Goal: Task Accomplishment & Management: Use online tool/utility

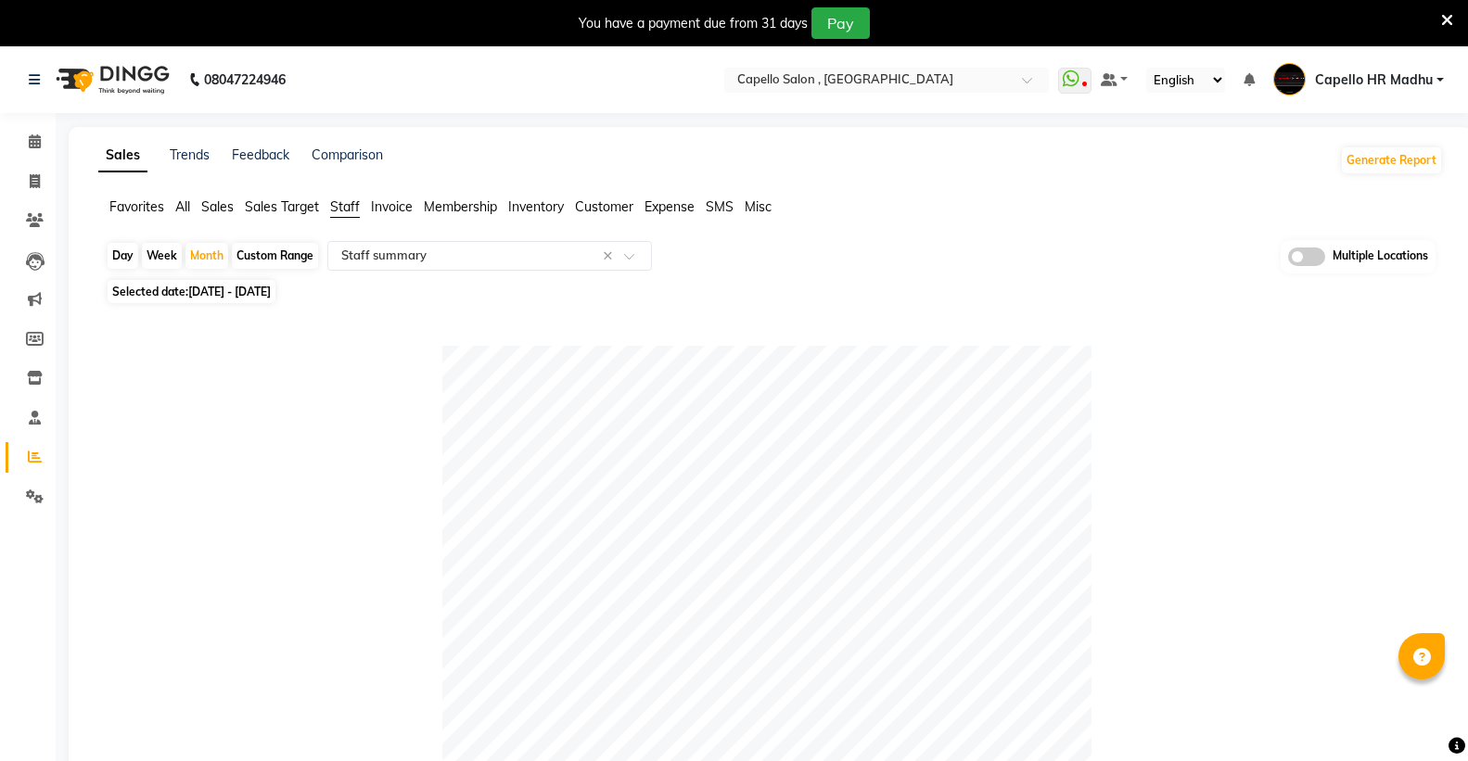
select select "filtered_report"
select select "csv"
click at [1447, 21] on icon at bounding box center [1447, 20] width 12 height 17
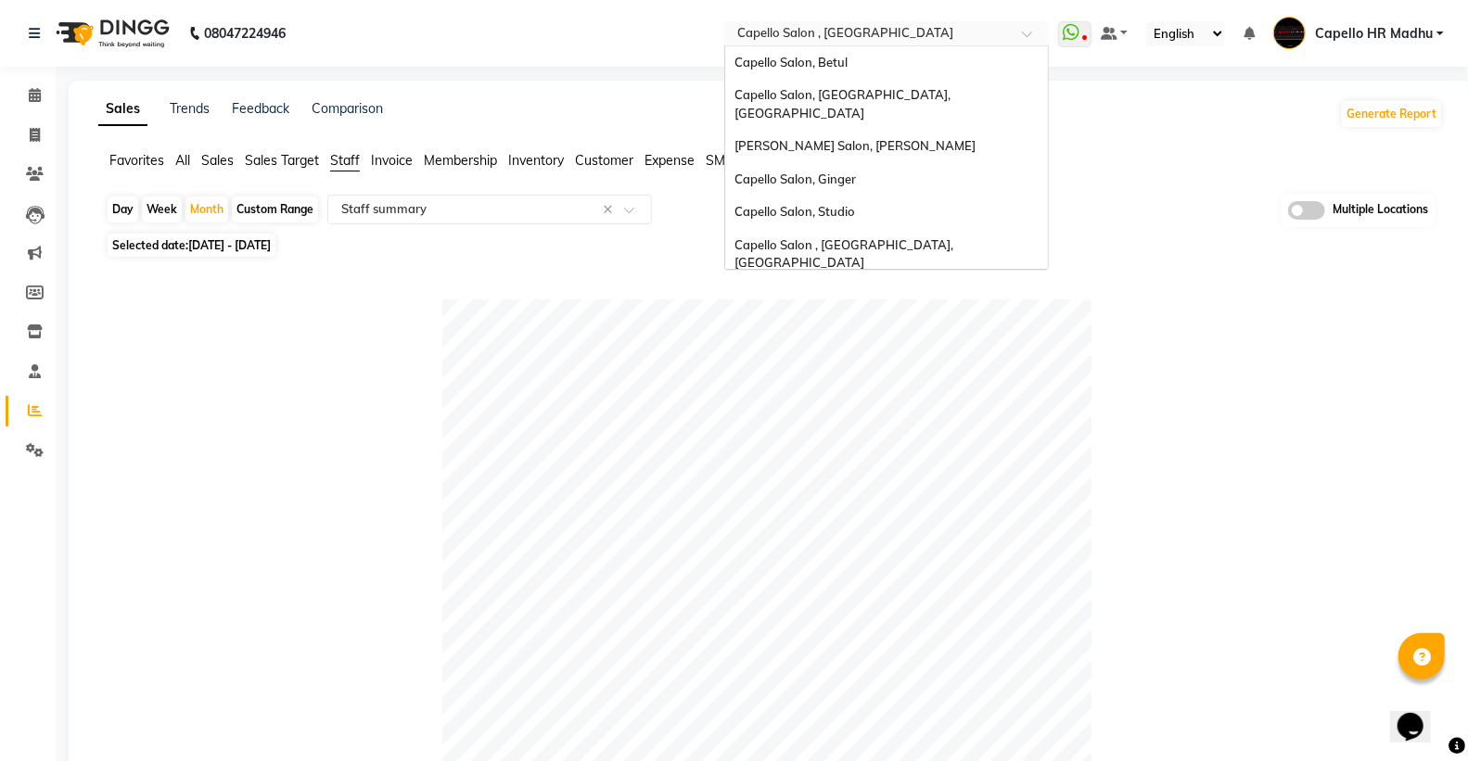
click at [932, 34] on input "text" at bounding box center [867, 35] width 269 height 19
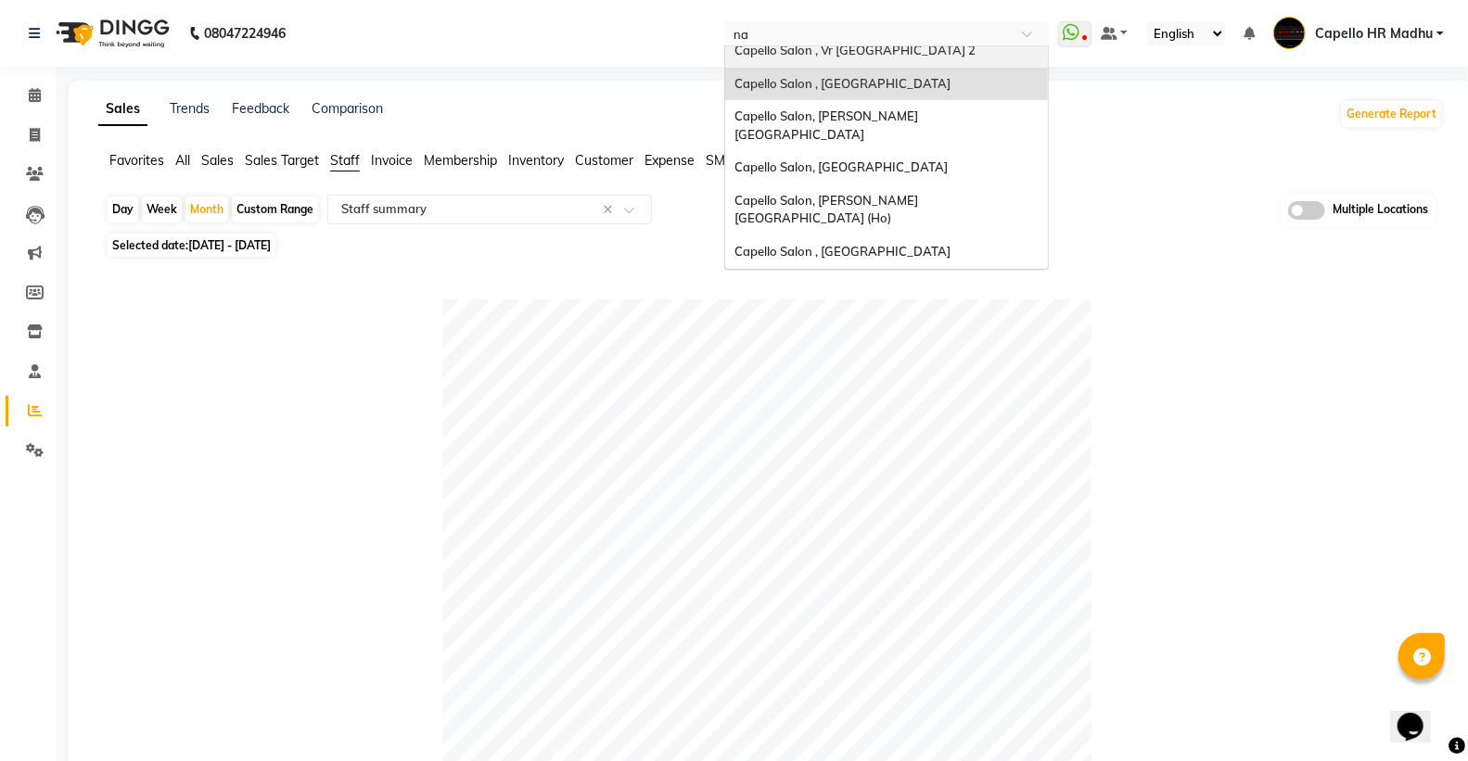
scroll to position [6, 0]
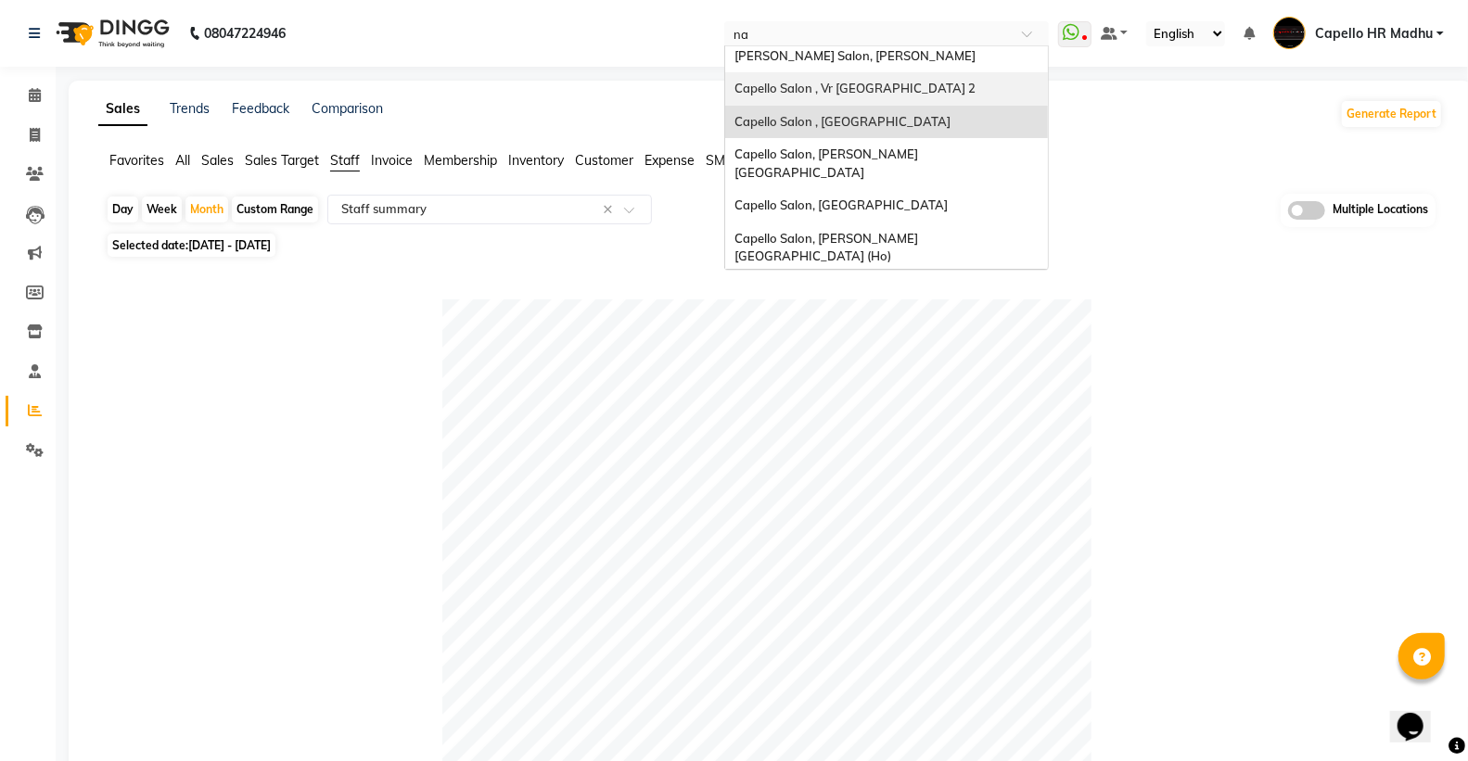
type input "nan"
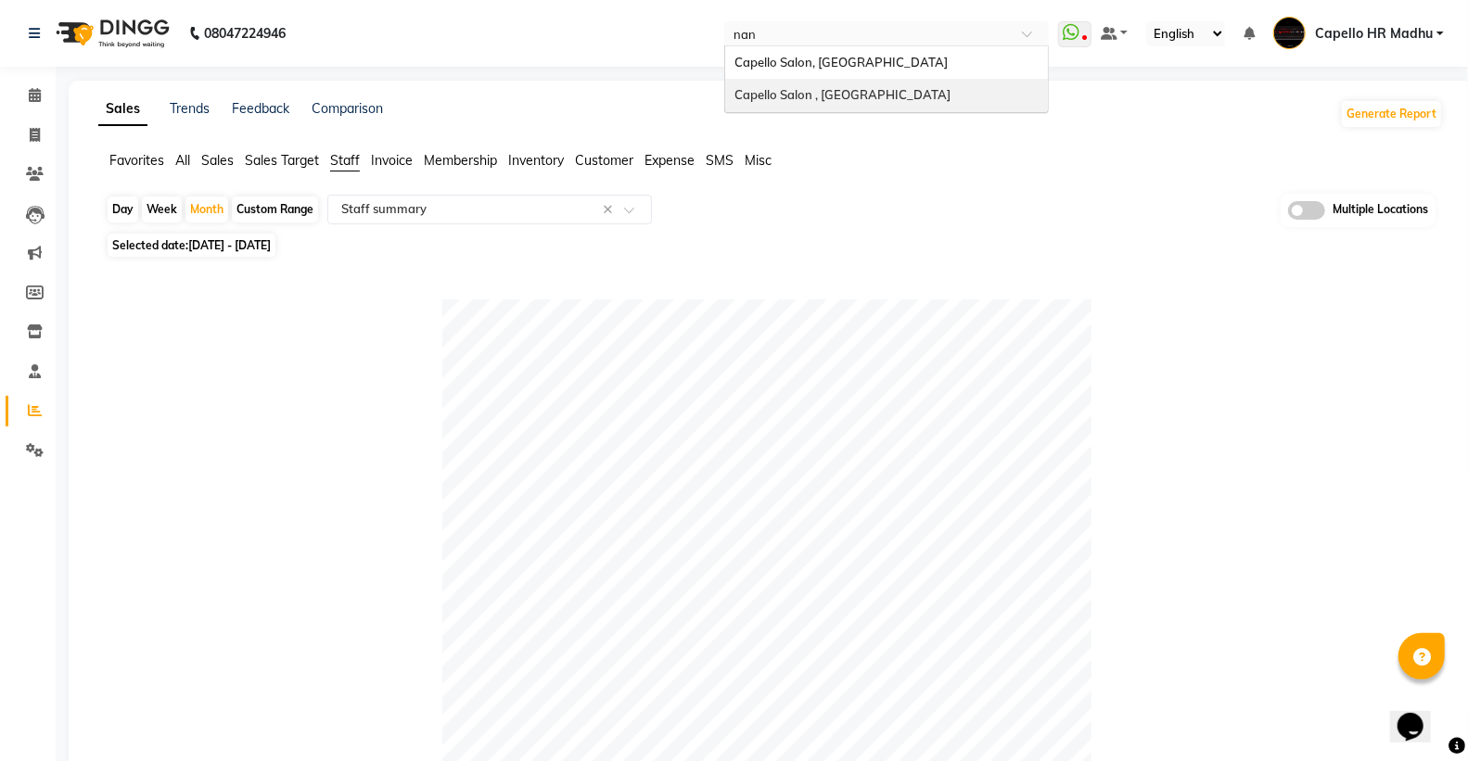
scroll to position [0, 0]
click at [890, 61] on span "Capello Salon, [GEOGRAPHIC_DATA]" at bounding box center [840, 62] width 213 height 15
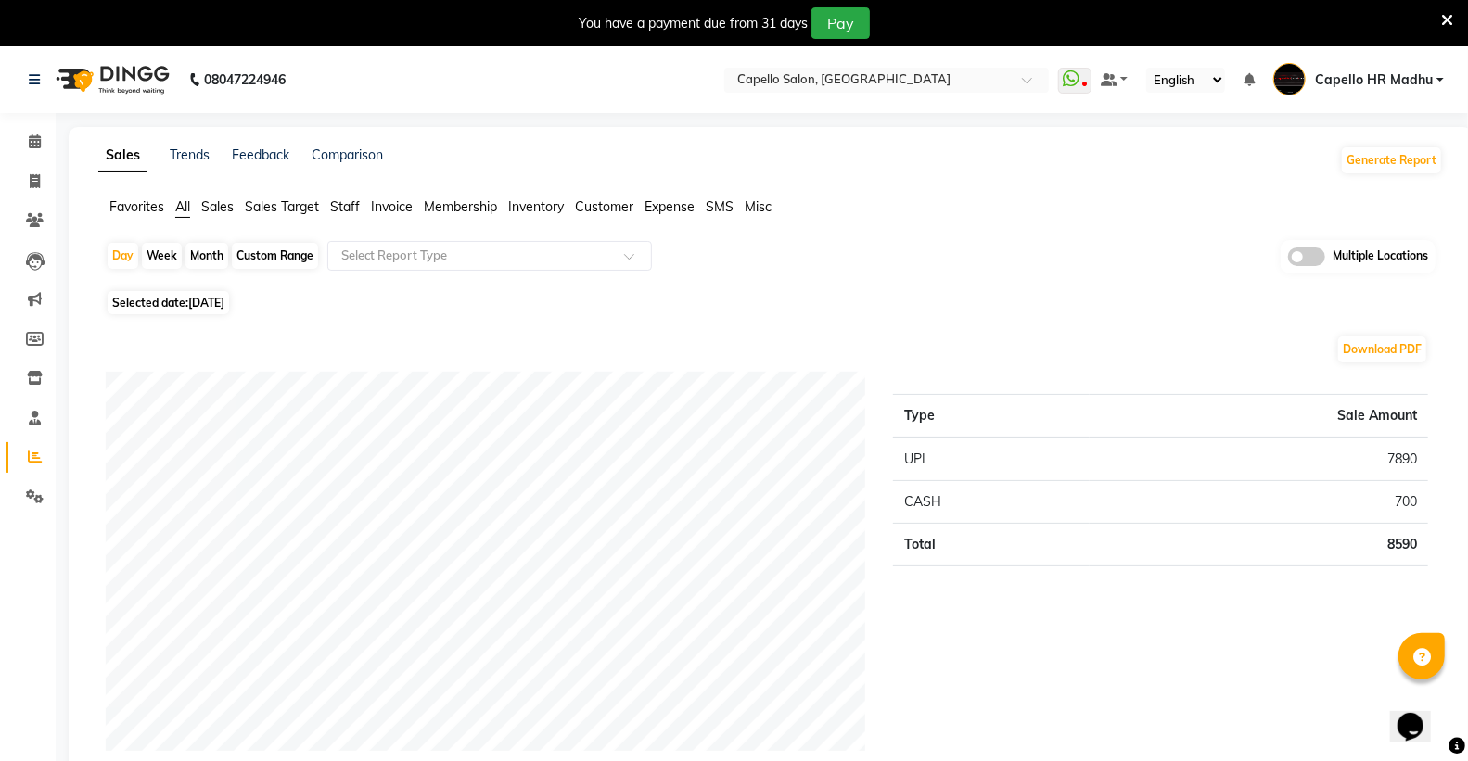
click at [344, 207] on span "Staff" at bounding box center [345, 206] width 30 height 17
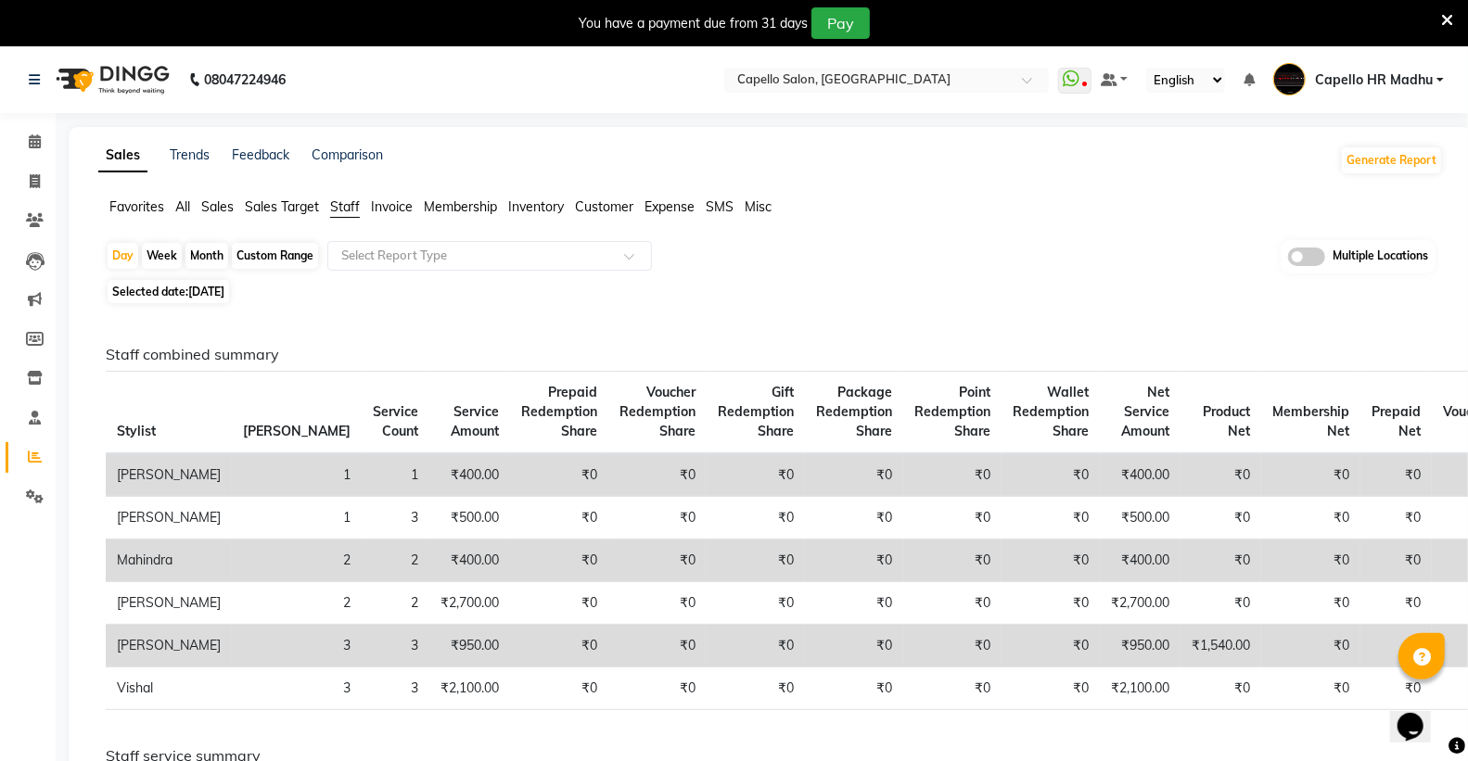
click at [211, 254] on div "Month" at bounding box center [206, 256] width 43 height 26
select select "9"
select select "2025"
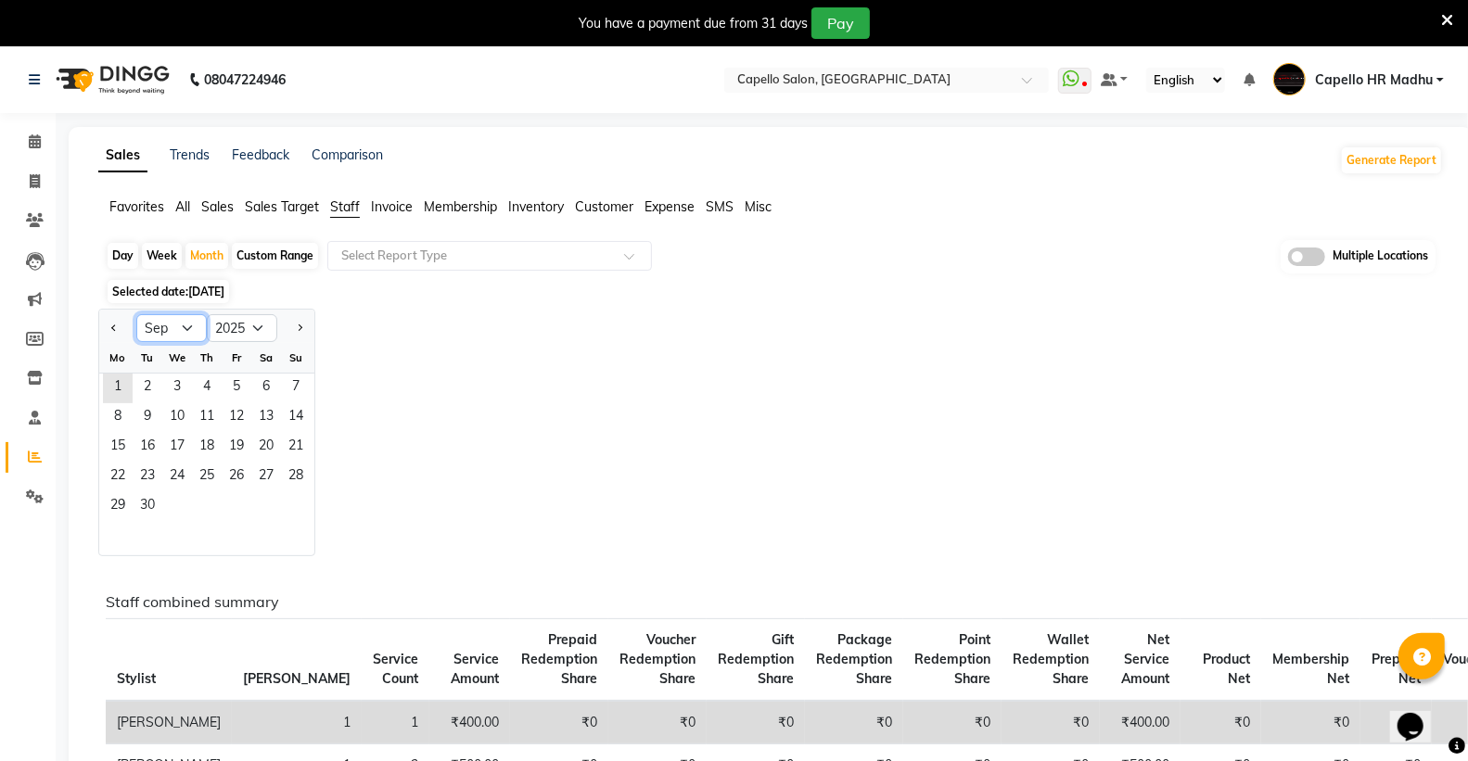
click at [188, 327] on select "Jan Feb Mar Apr May Jun [DATE] Aug Sep Oct Nov Dec" at bounding box center [171, 328] width 70 height 28
select select "8"
click at [136, 314] on select "Jan Feb Mar Apr May Jun [DATE] Aug Sep Oct Nov Dec" at bounding box center [171, 328] width 70 height 28
click at [235, 386] on span "1" at bounding box center [237, 389] width 30 height 30
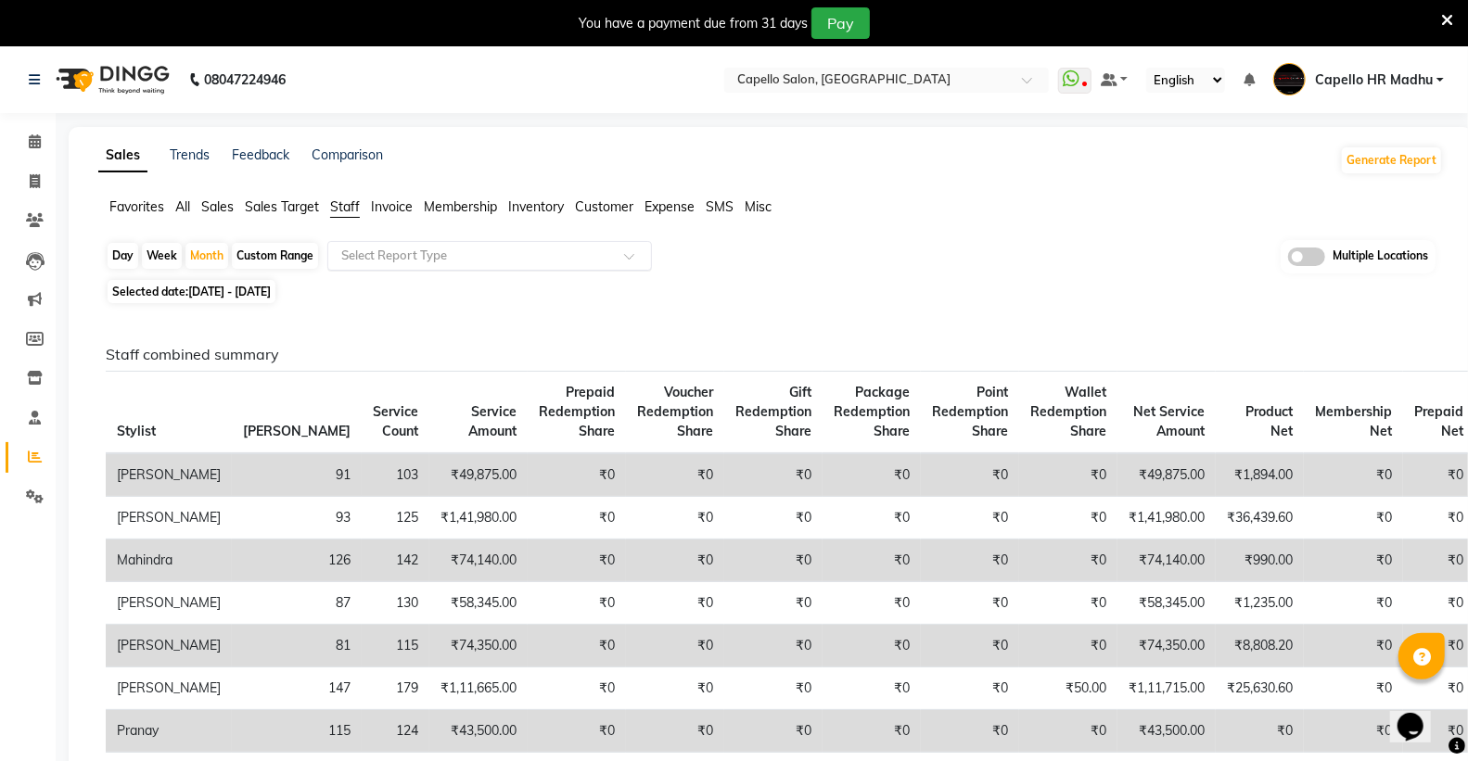
click at [383, 249] on input "text" at bounding box center [471, 256] width 267 height 19
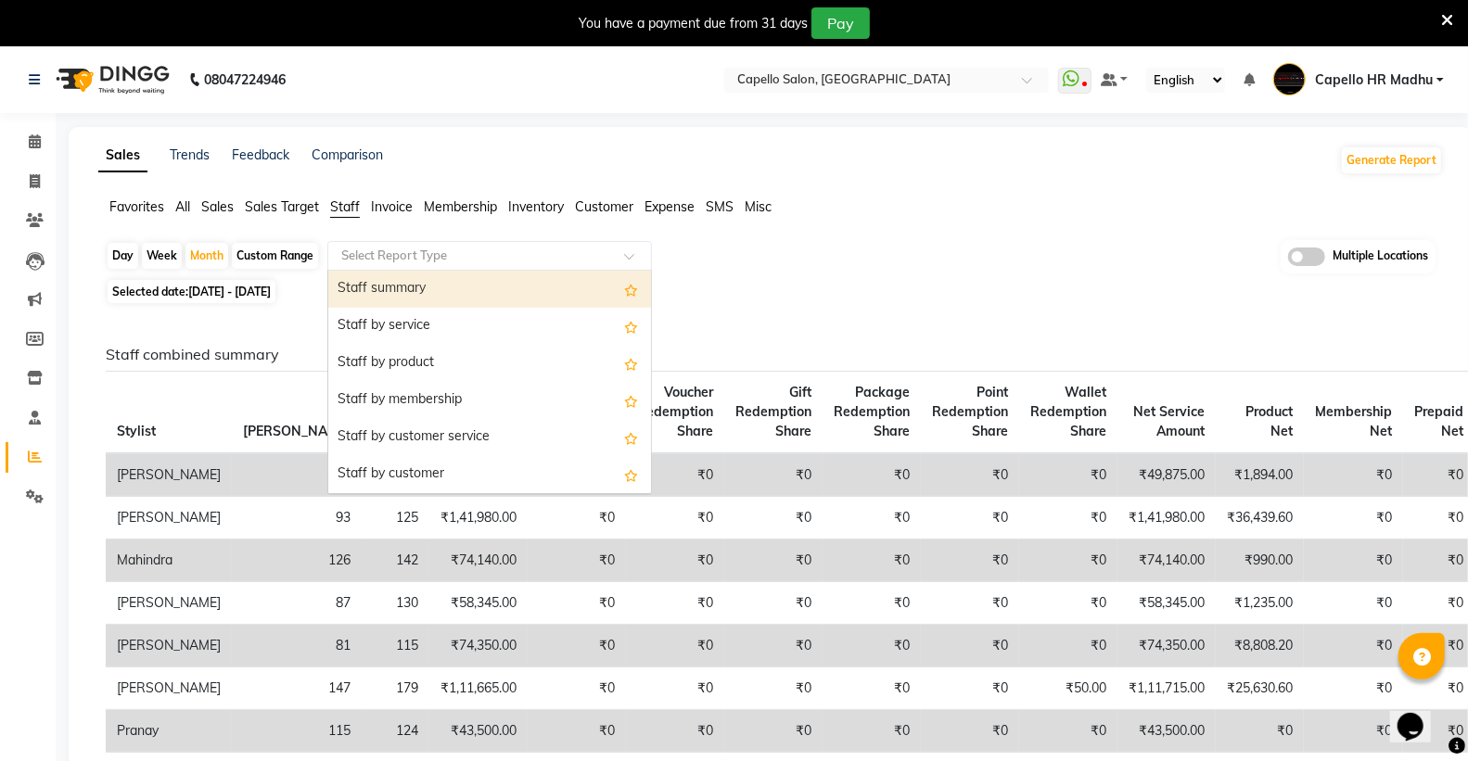
click at [393, 292] on div "Staff summary" at bounding box center [489, 289] width 323 height 37
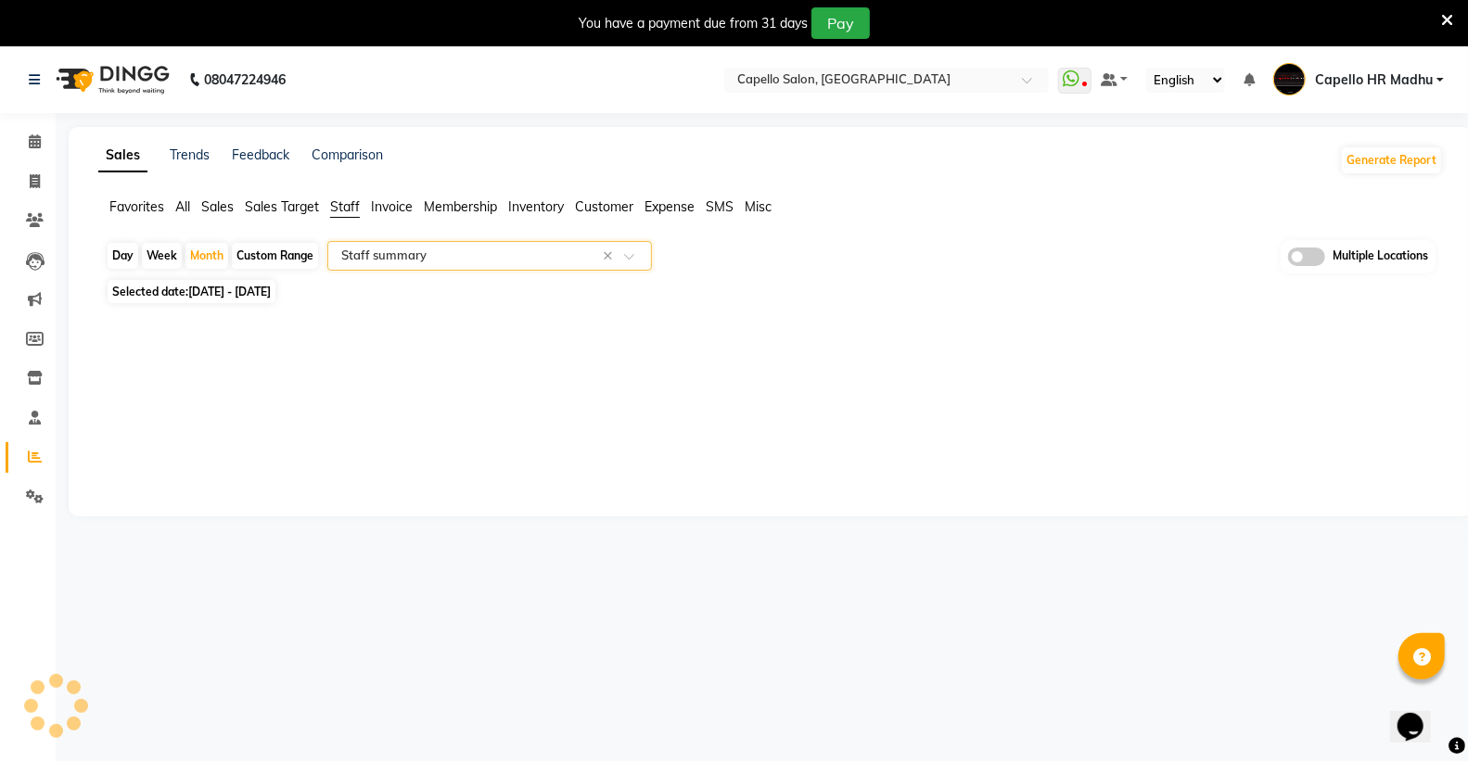
select select "full_report"
select select "csv"
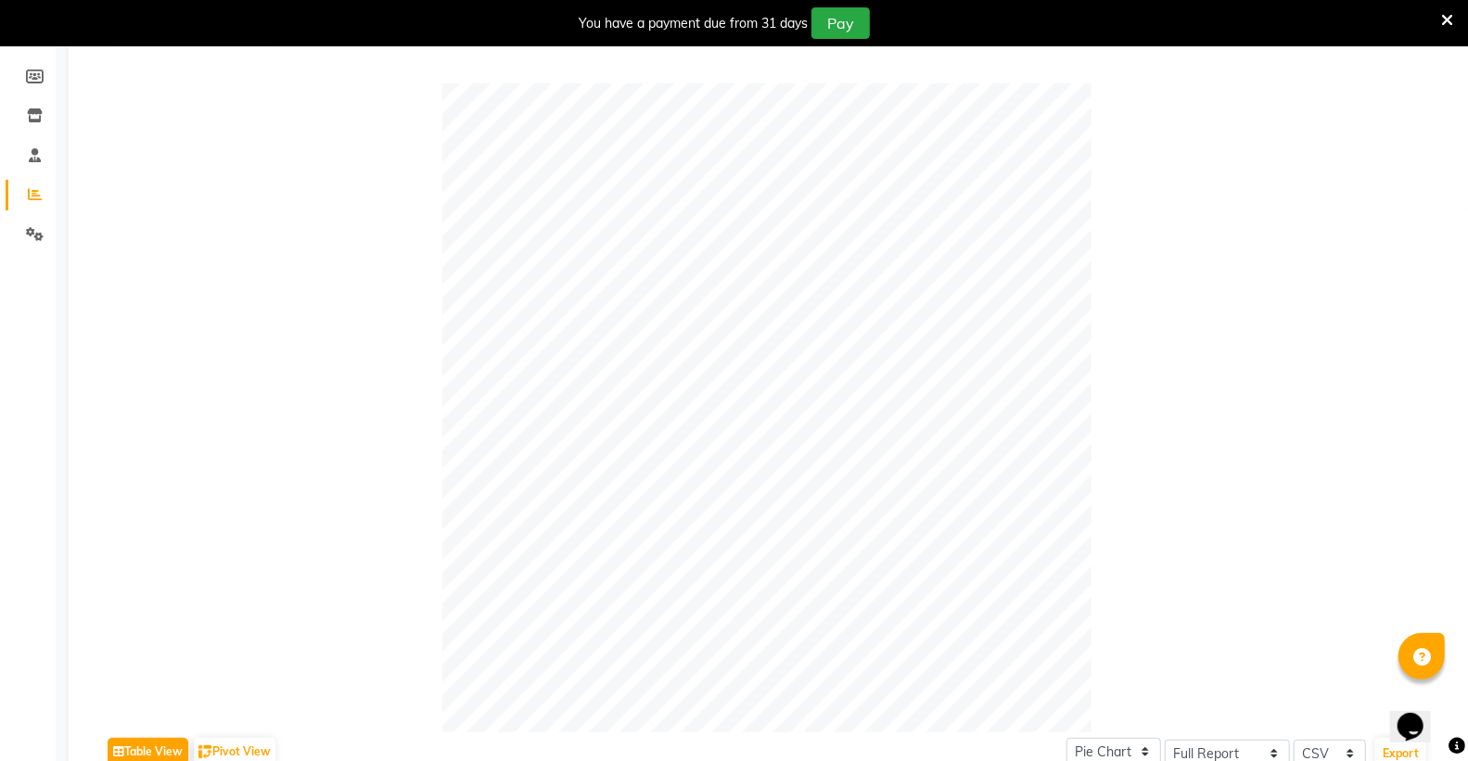
scroll to position [515, 0]
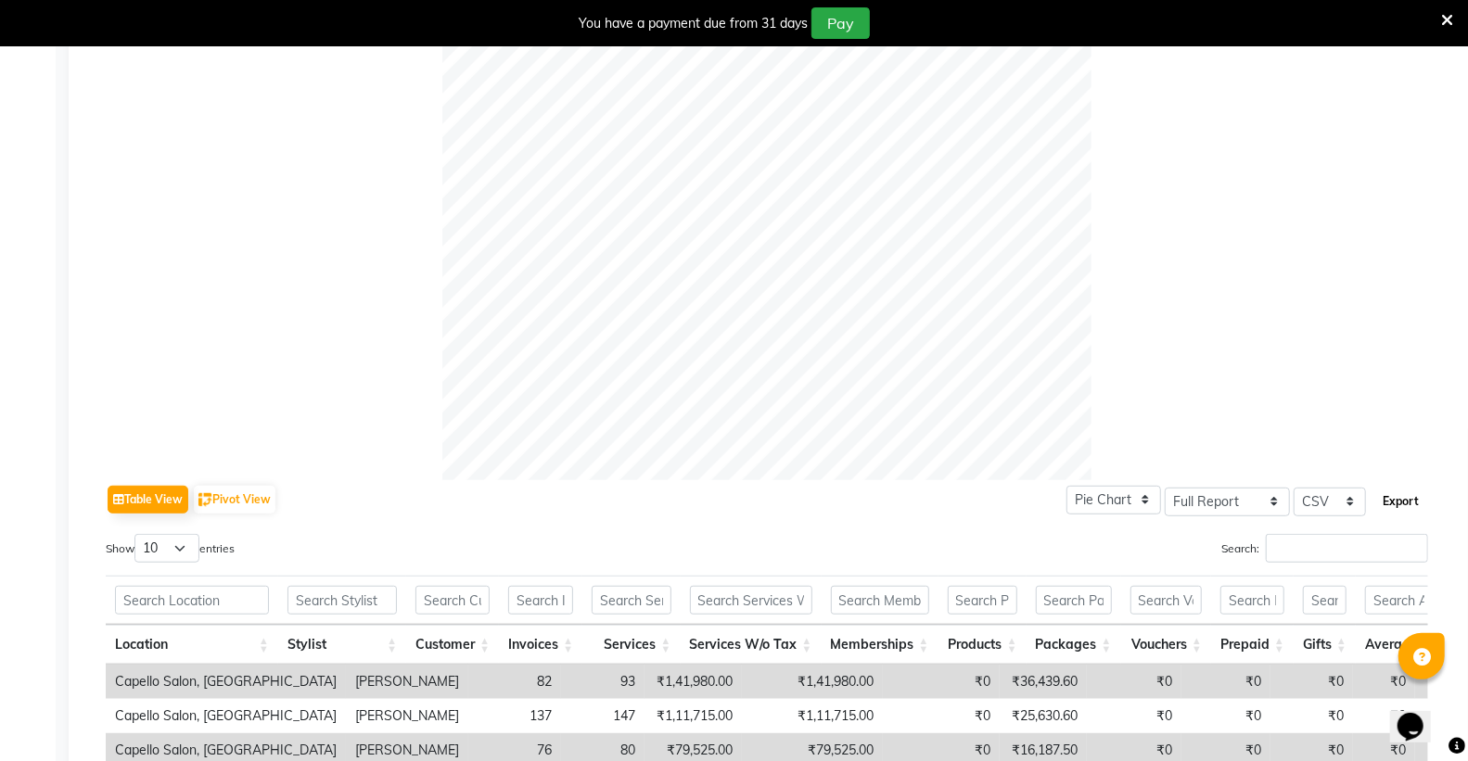
click at [1405, 511] on button "Export" at bounding box center [1400, 502] width 51 height 32
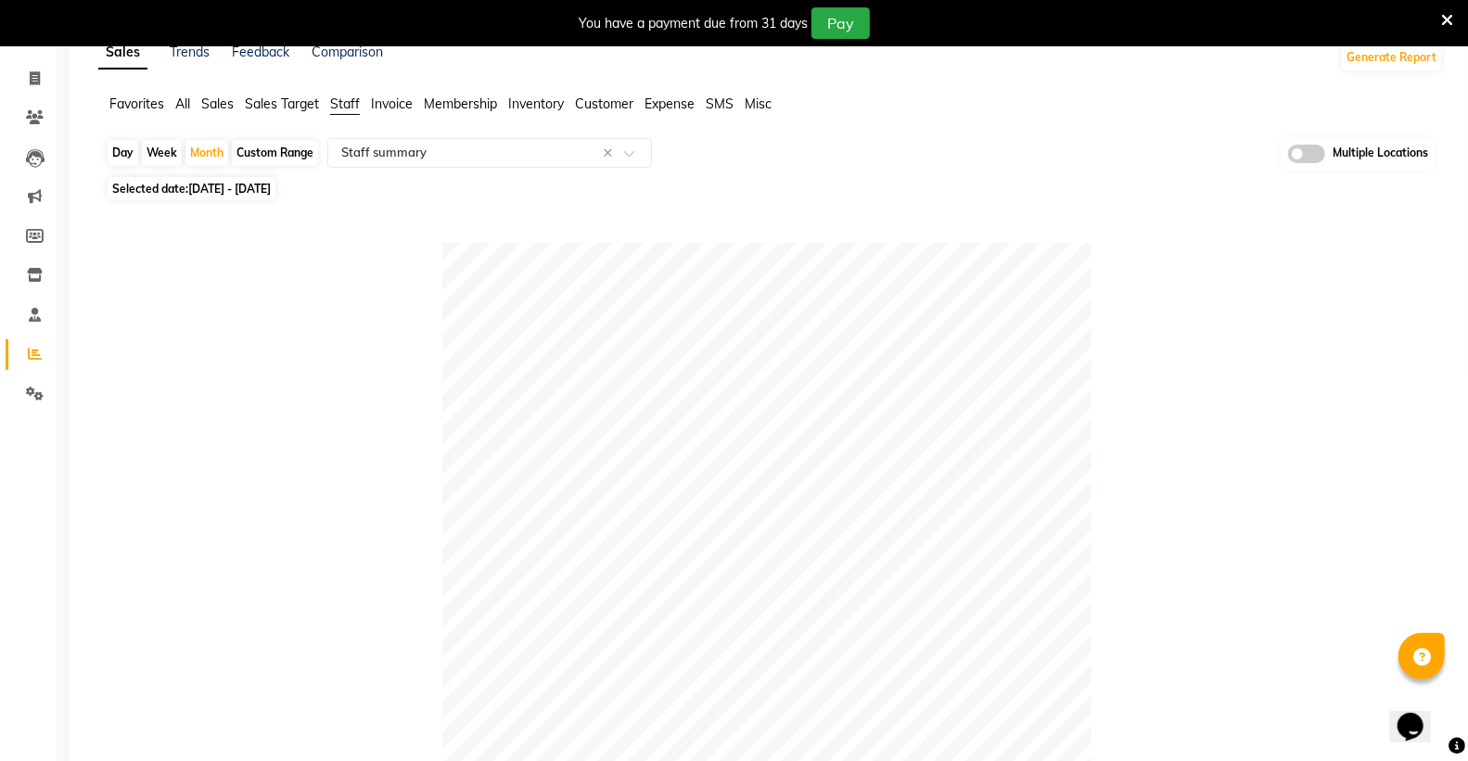
scroll to position [0, 0]
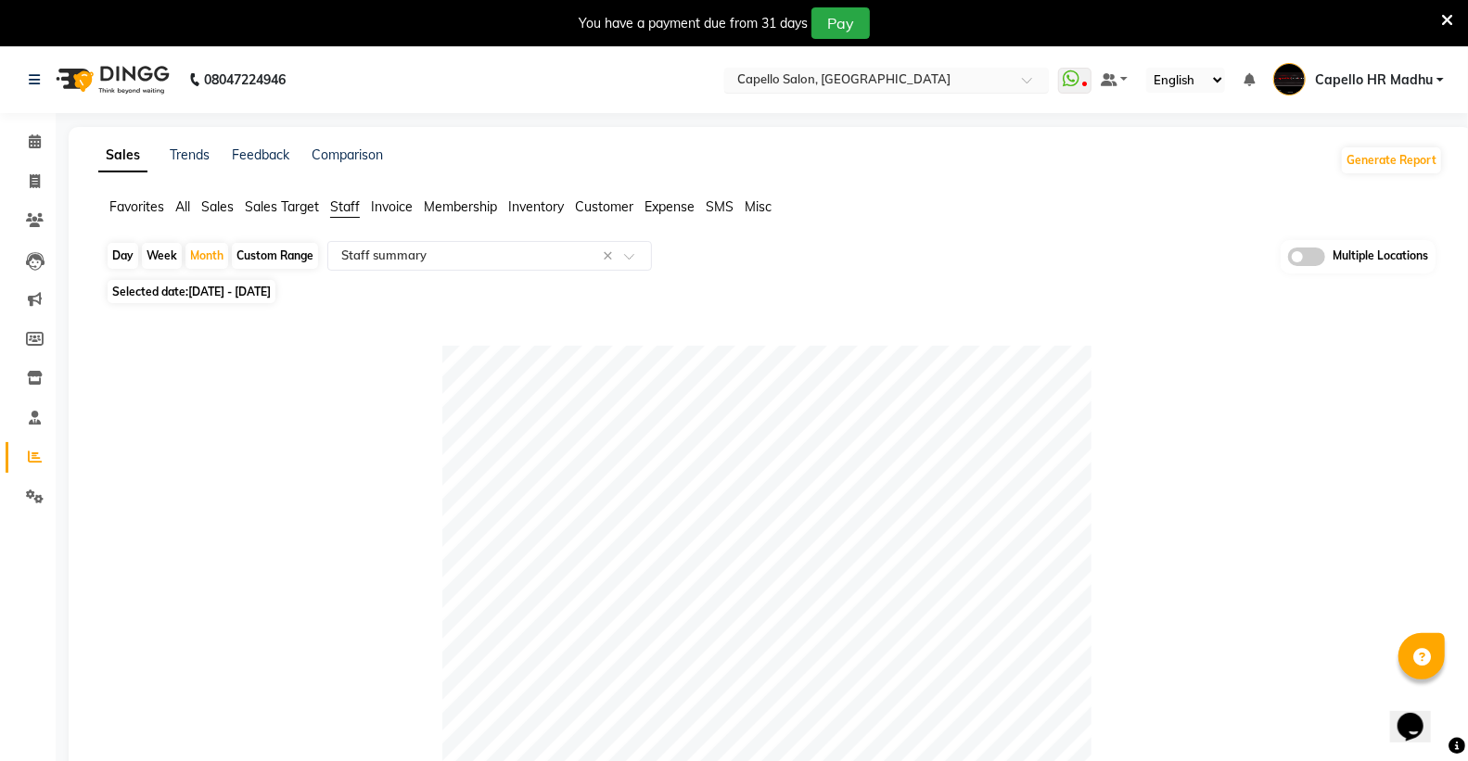
click at [862, 68] on div "Select Location × Capello Salon, Nandanvan" at bounding box center [886, 80] width 325 height 25
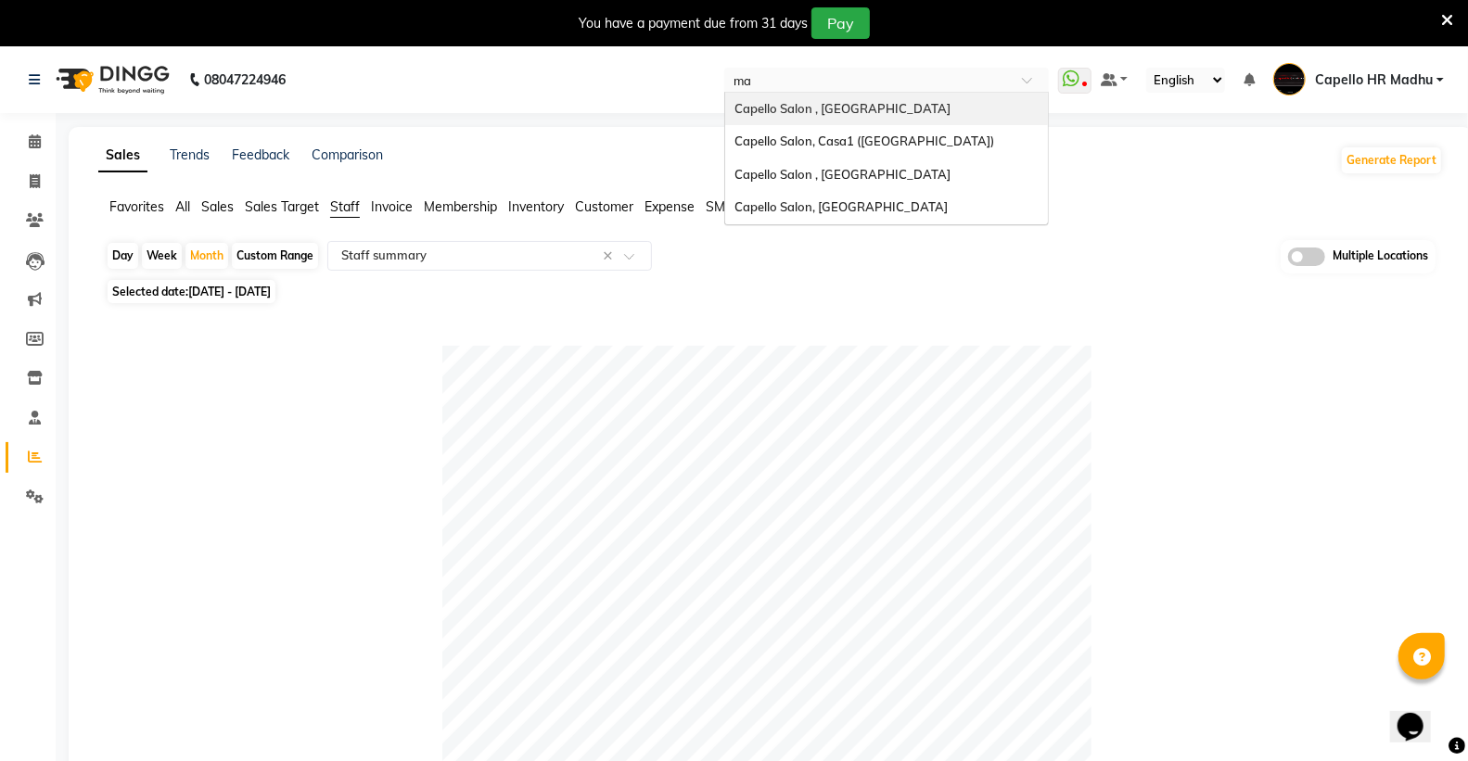
type input "man"
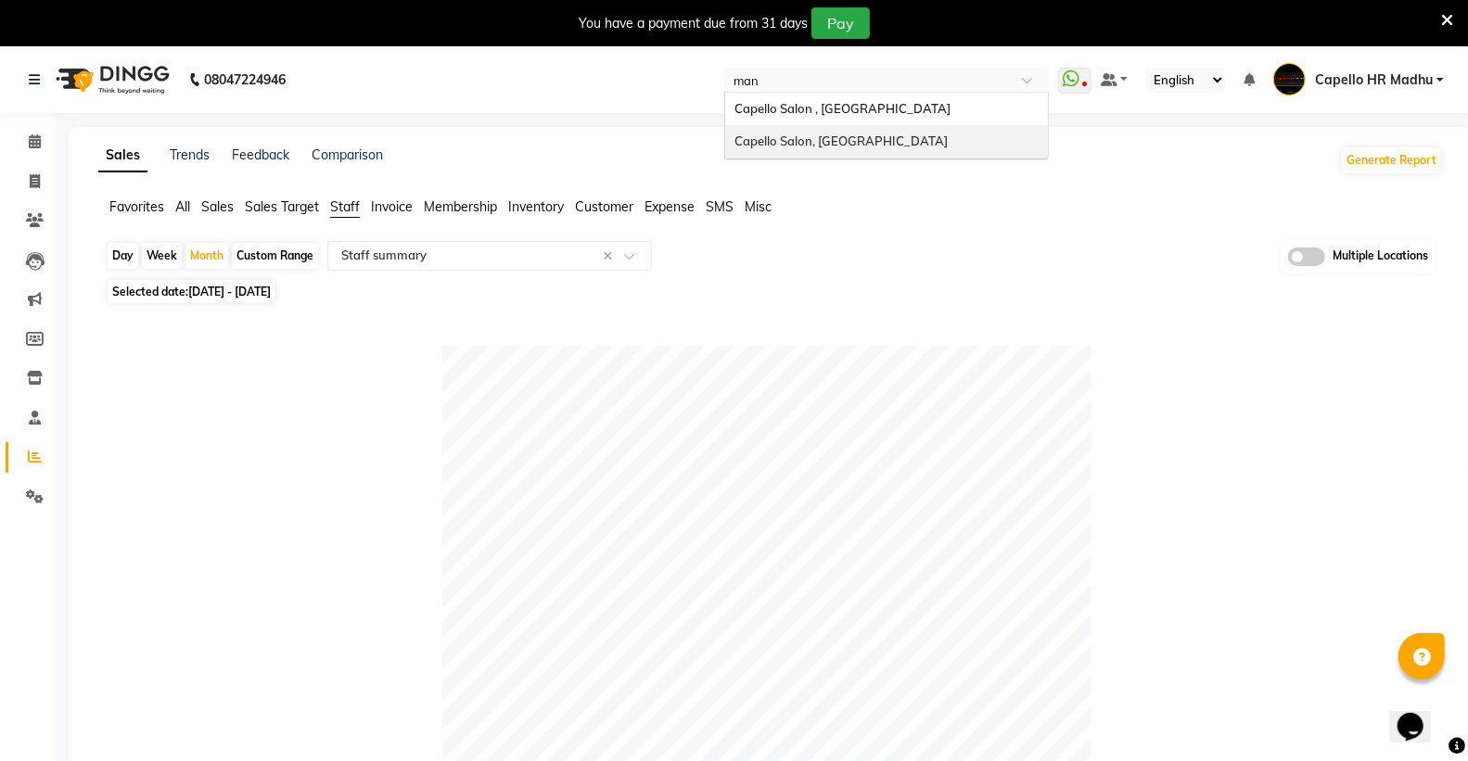
click at [856, 134] on span "Capello Salon, [GEOGRAPHIC_DATA]" at bounding box center [840, 141] width 213 height 15
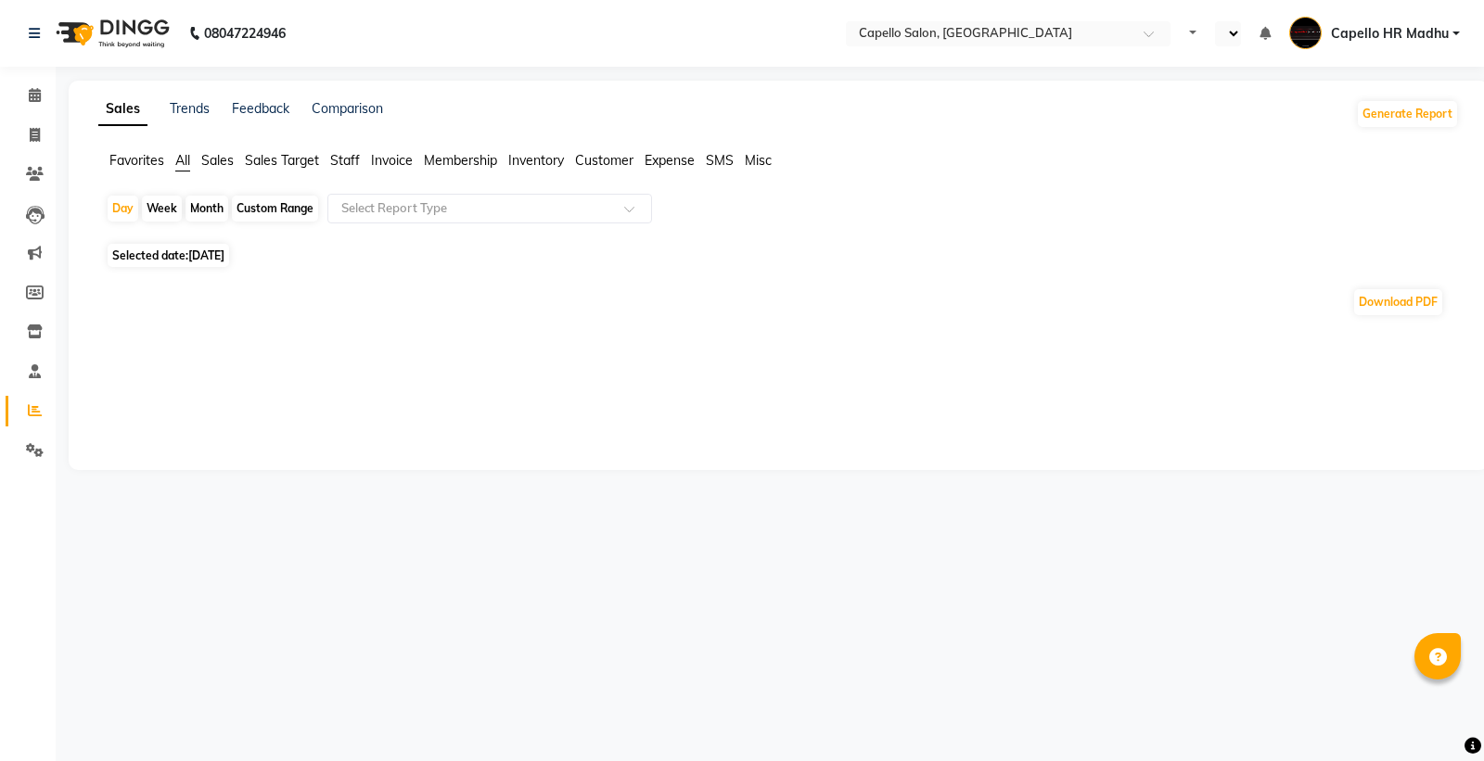
select select "en"
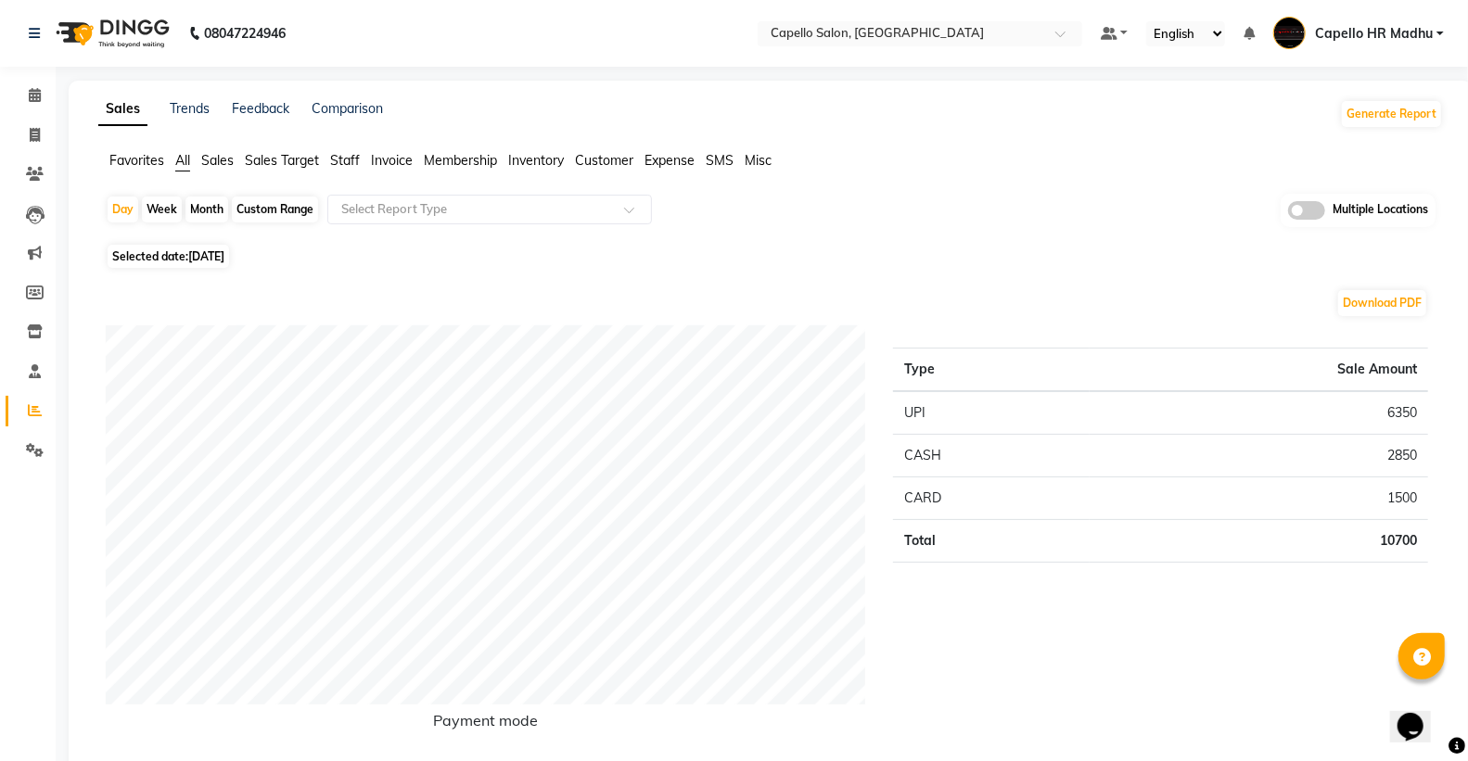
click at [215, 205] on div "Month" at bounding box center [206, 210] width 43 height 26
select select "9"
select select "2025"
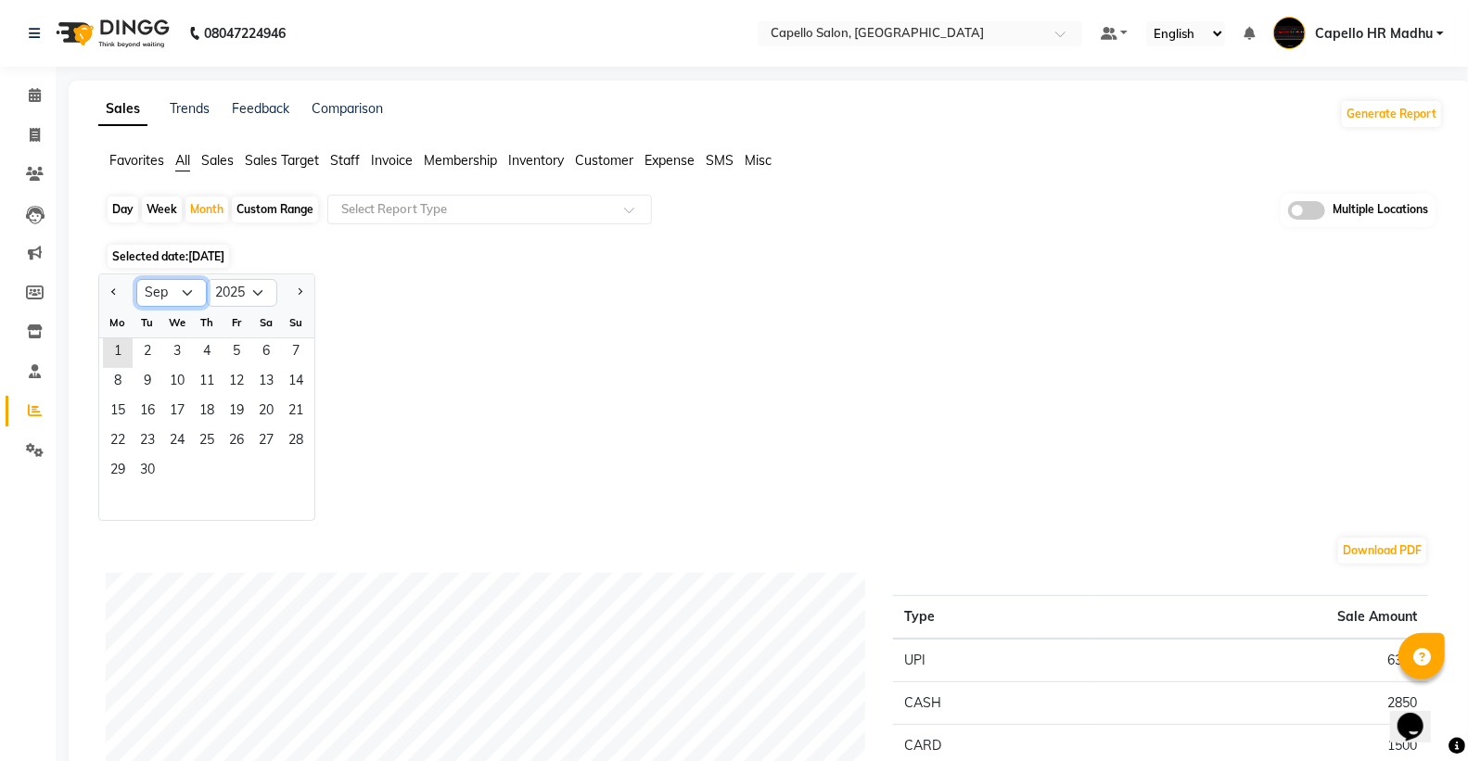
click at [195, 293] on select "Jan Feb Mar Apr May Jun [DATE] Aug Sep Oct Nov Dec" at bounding box center [171, 293] width 70 height 28
select select "8"
click at [136, 279] on select "Jan Feb Mar Apr May Jun [DATE] Aug Sep Oct Nov Dec" at bounding box center [171, 293] width 70 height 28
click at [236, 339] on span "1" at bounding box center [237, 353] width 30 height 30
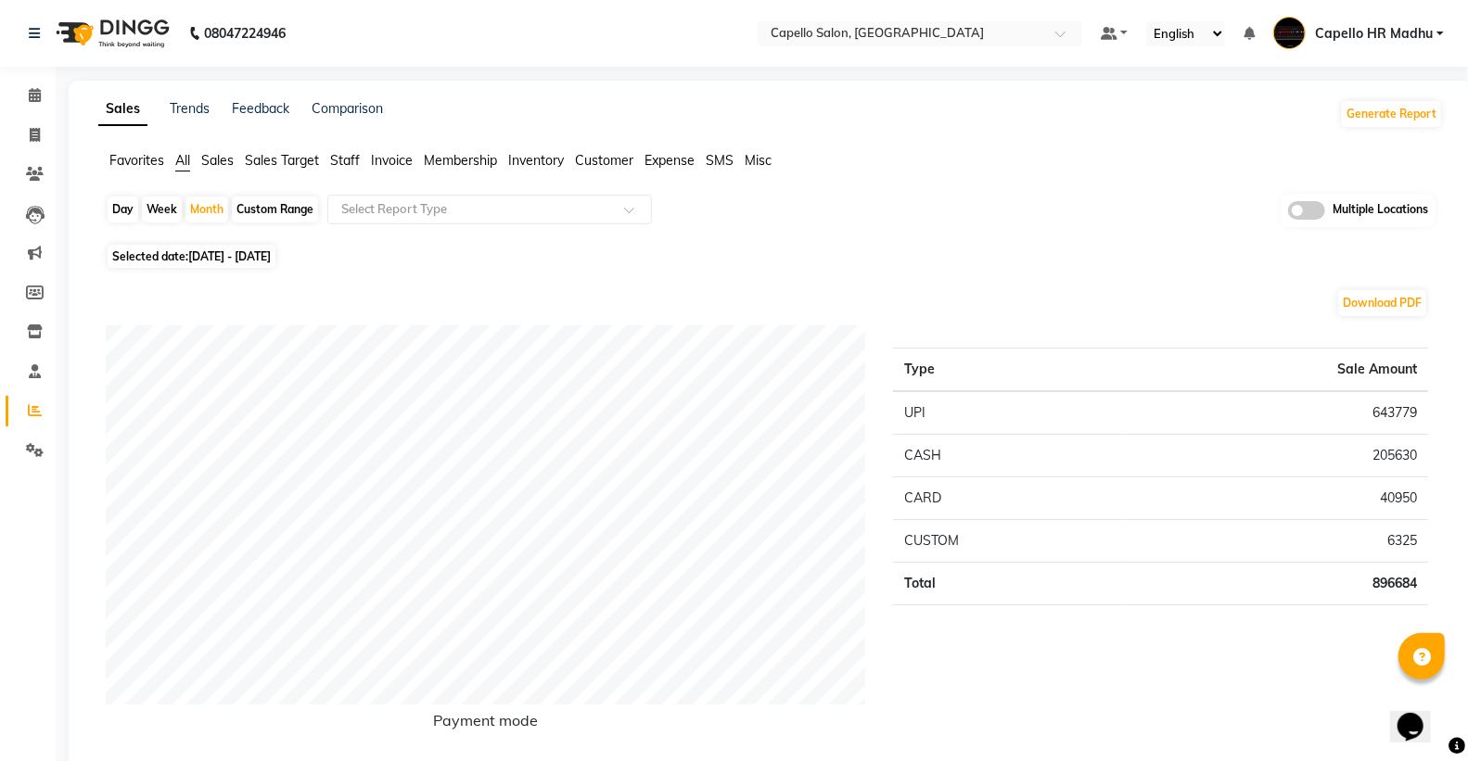
click at [339, 158] on span "Staff" at bounding box center [345, 160] width 30 height 17
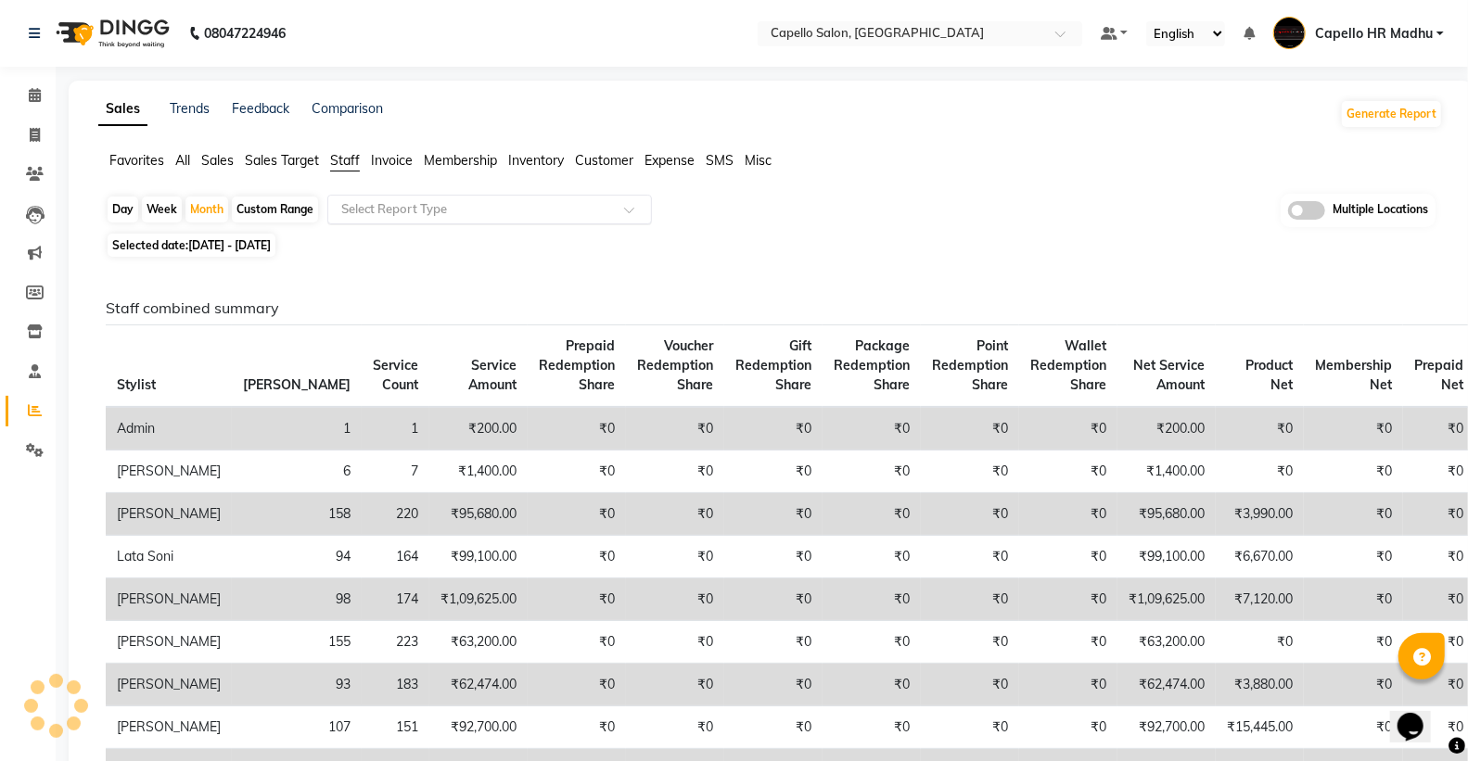
click at [356, 209] on input "text" at bounding box center [471, 209] width 267 height 19
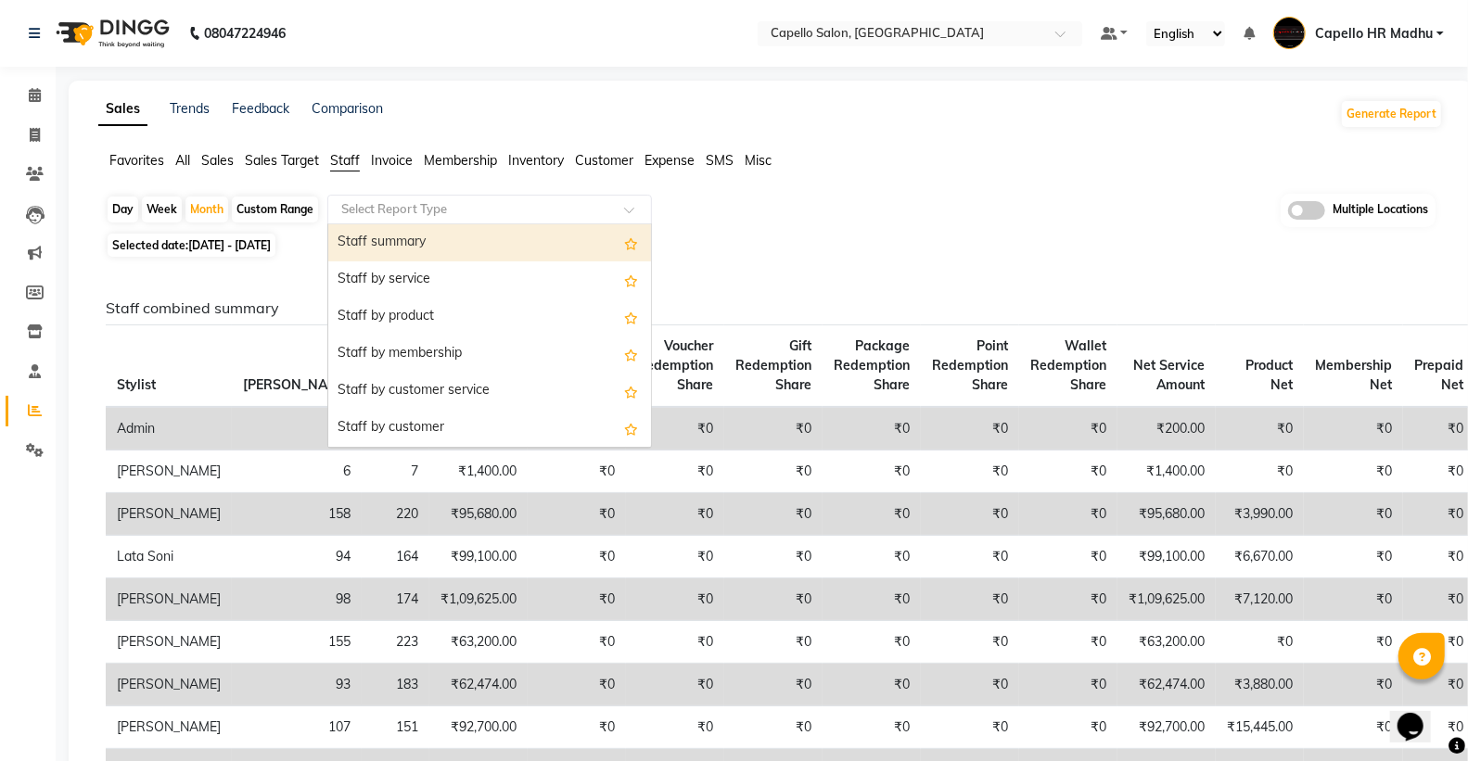
click at [364, 238] on div "Staff summary" at bounding box center [489, 242] width 323 height 37
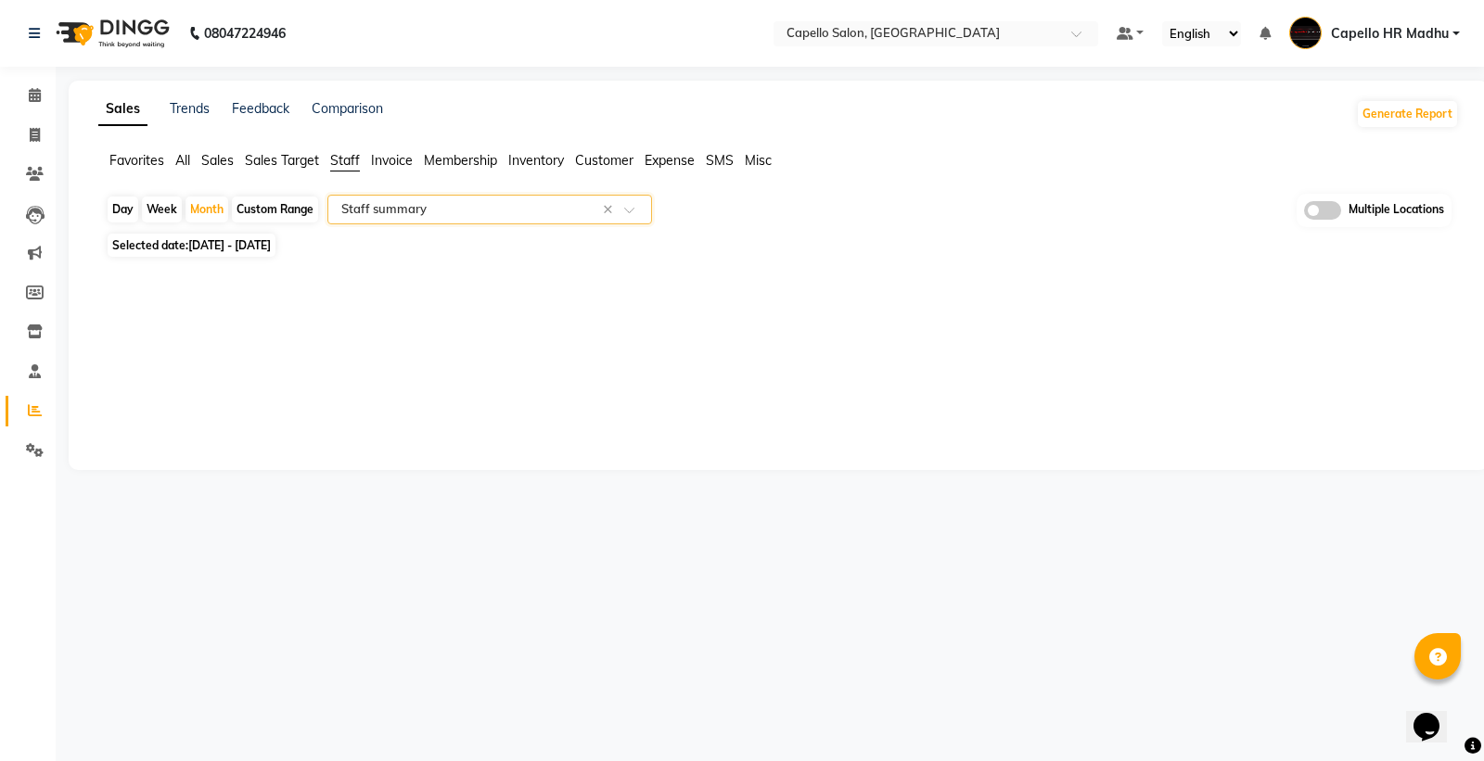
select select "full_report"
select select "csv"
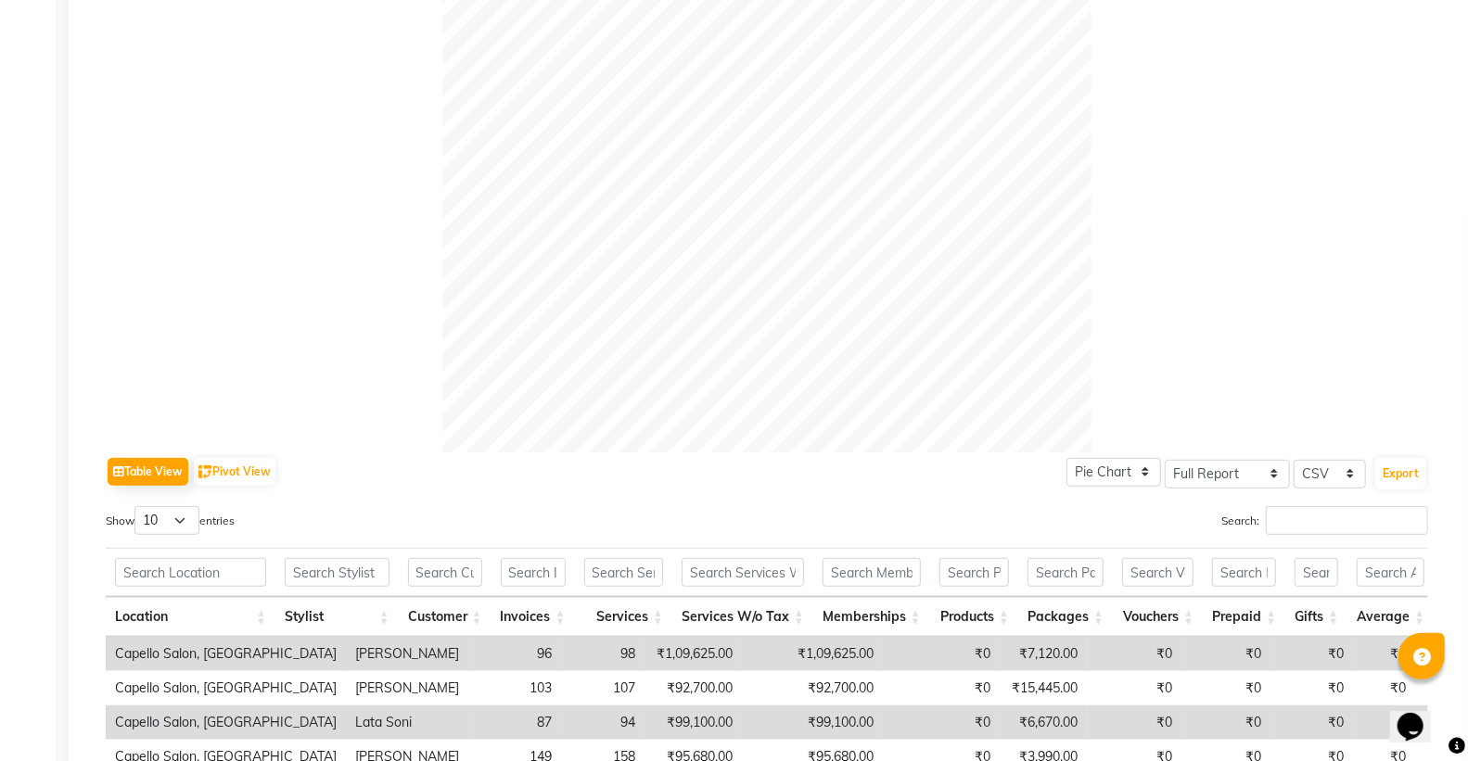
scroll to position [515, 0]
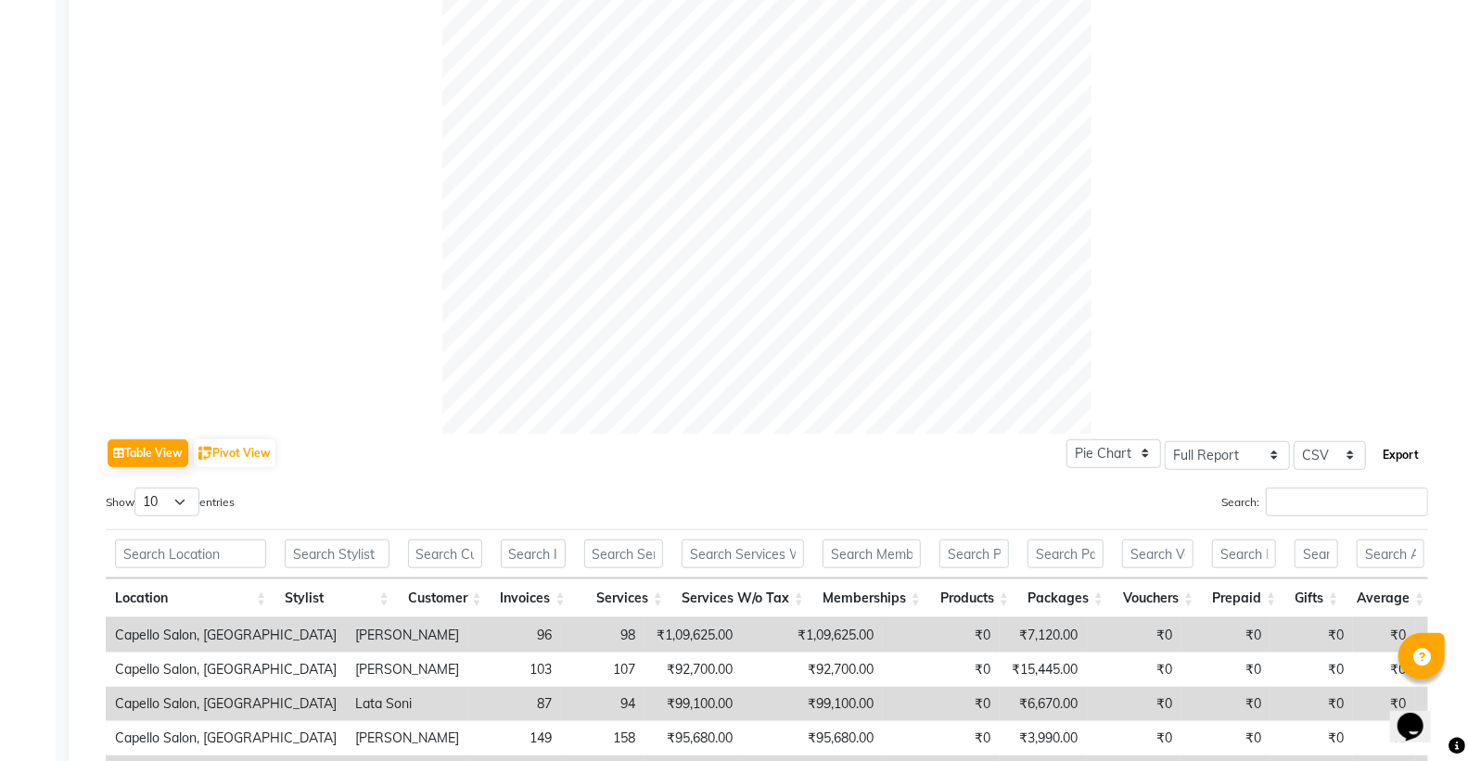
click at [1394, 461] on button "Export" at bounding box center [1400, 456] width 51 height 32
